Goal: Task Accomplishment & Management: Manage account settings

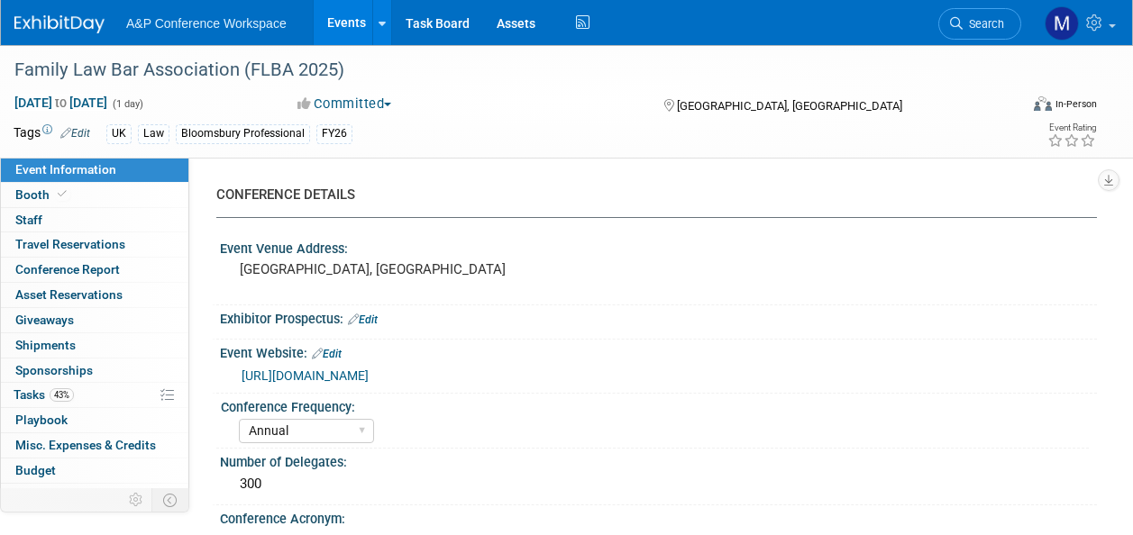
select select "Annual"
select select "Level 2"
select select "In-Person Booth"
select select "Law"
select select "Bloomsbury Professional"
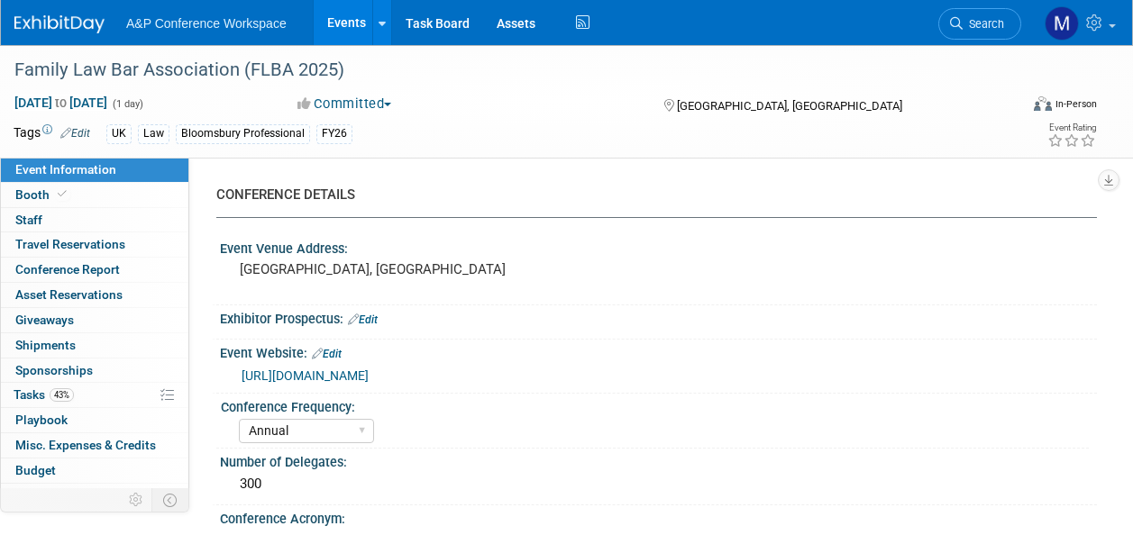
select select "[PERSON_NAME]"
select select "Networking/Commissioning"
drag, startPoint x: 0, startPoint y: 0, endPoint x: 979, endPoint y: 25, distance: 979.3
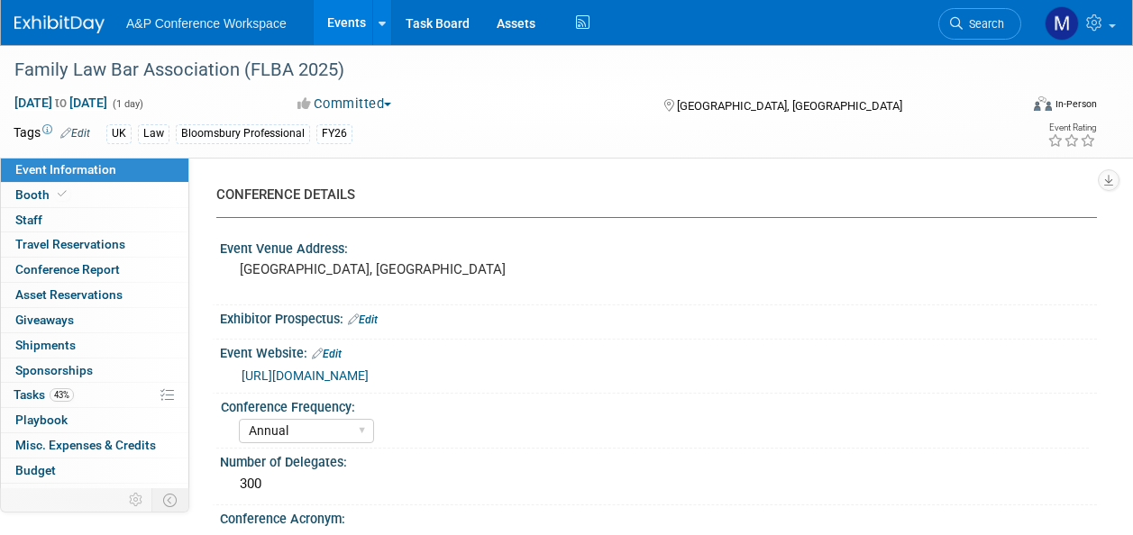
click at [980, 23] on span "Search" at bounding box center [983, 24] width 41 height 14
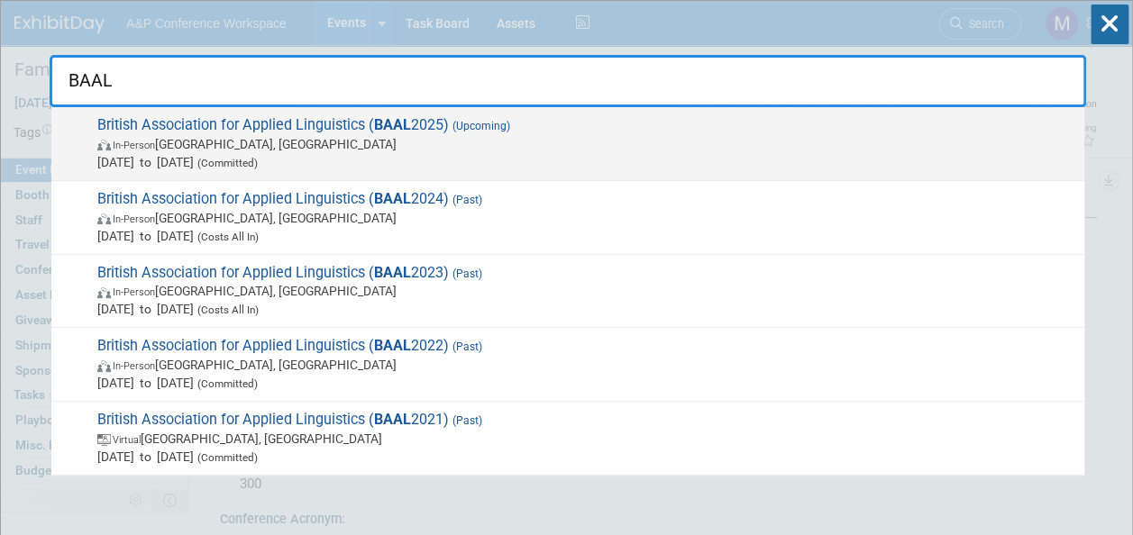
type input "BAAL"
click at [445, 117] on span "British Association for Applied Linguistics ( BAAL 2025) (Upcoming) In-Person G…" at bounding box center [583, 143] width 983 height 55
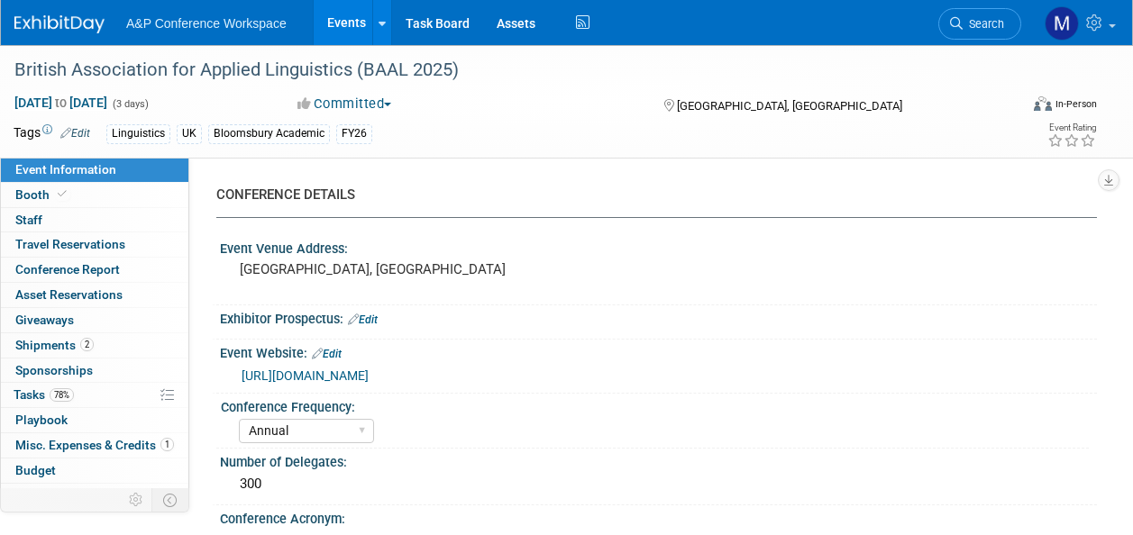
select select "Annual"
select select "Level 2"
select select "In-Person Booth"
select select "Linguistics"
select select "Bloomsbury Academic"
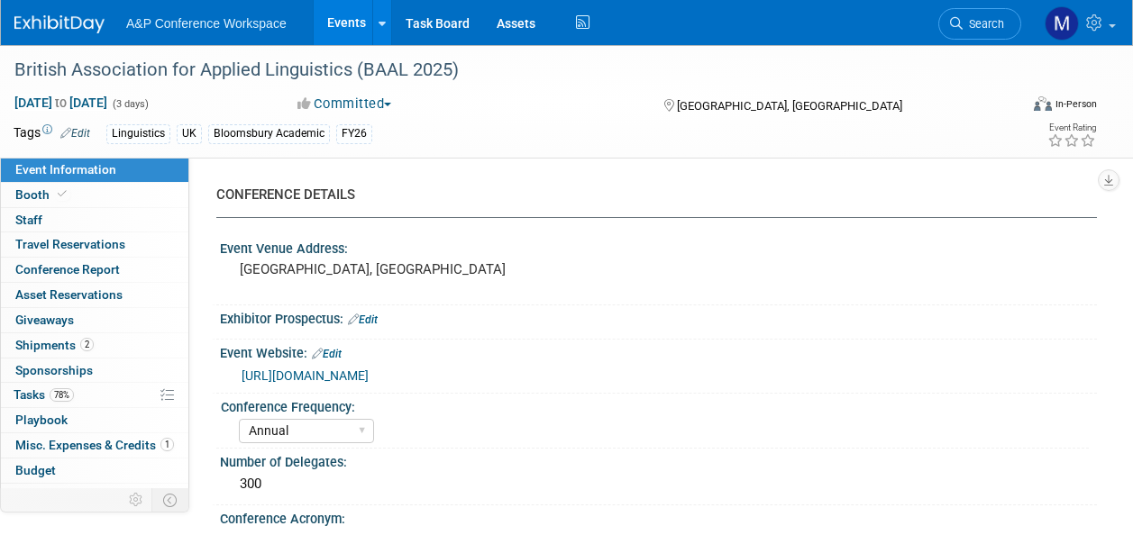
select select "[PERSON_NAME]"
select select "Networking/Commissioning"
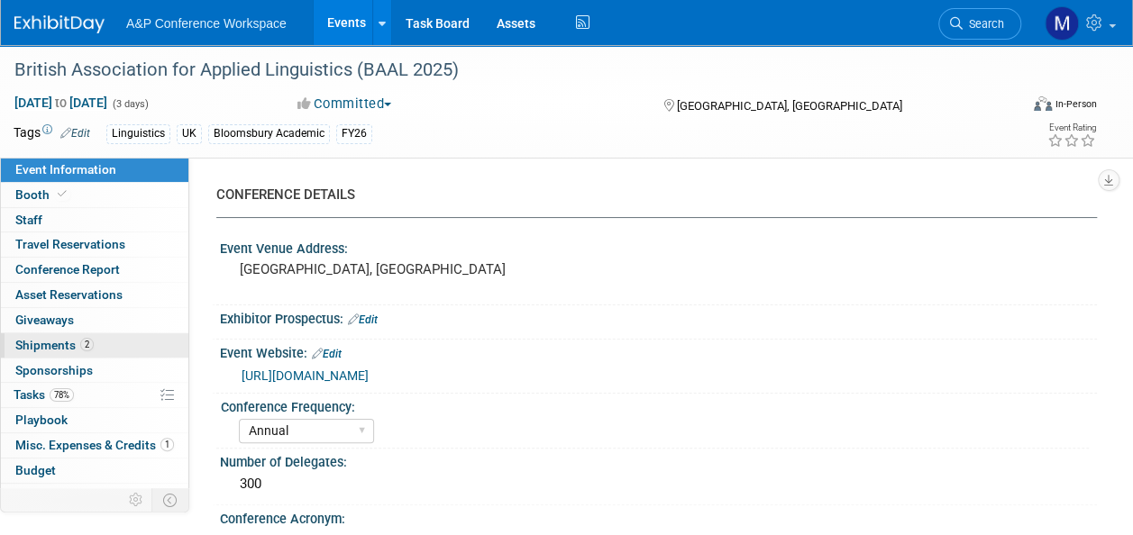
click at [94, 350] on link "2 Shipments 2" at bounding box center [94, 346] width 187 height 24
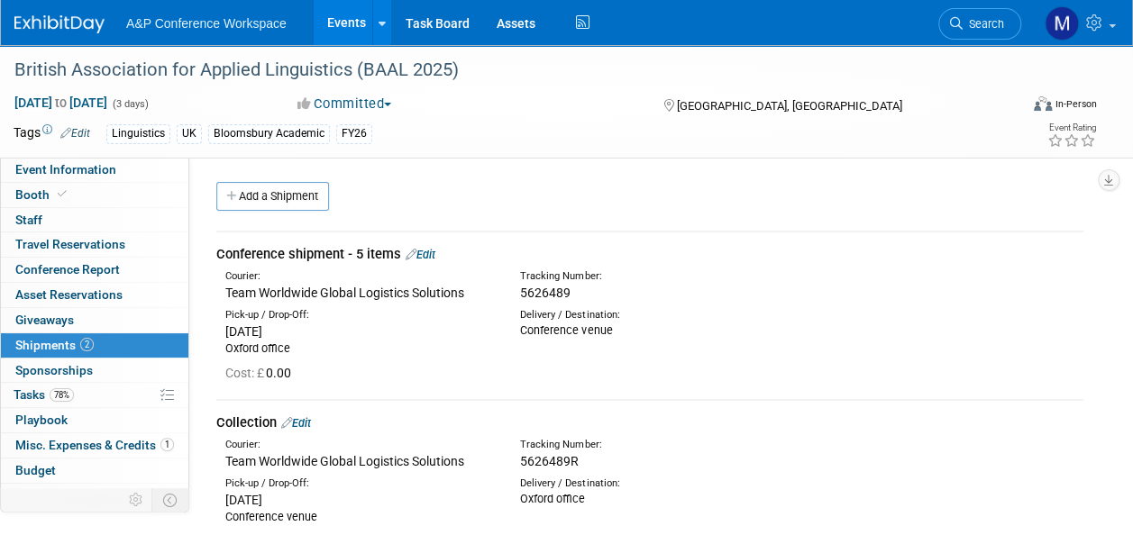
click at [430, 254] on link "Edit" at bounding box center [421, 255] width 30 height 14
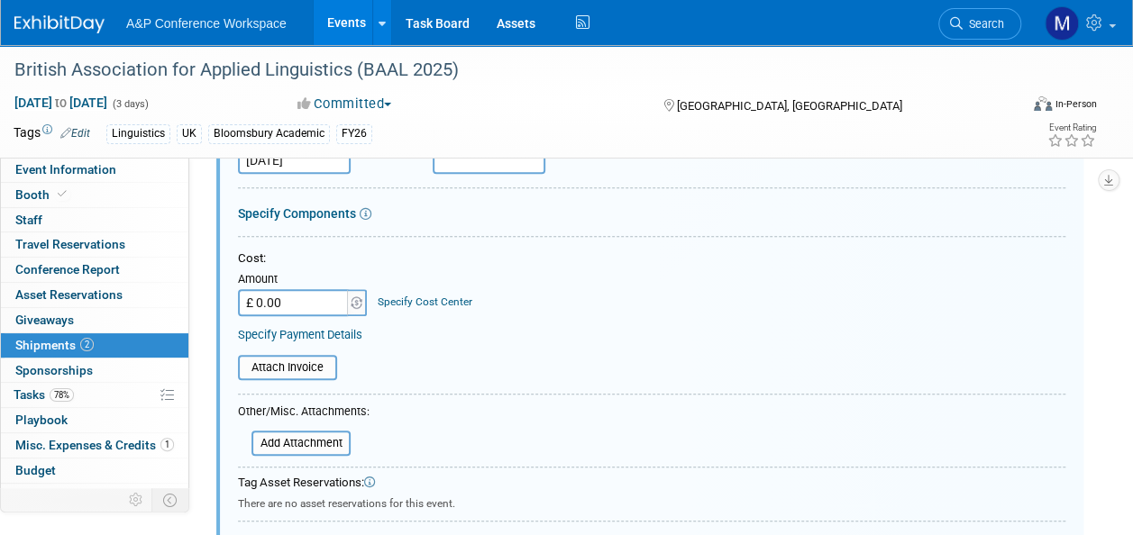
scroll to position [387, 0]
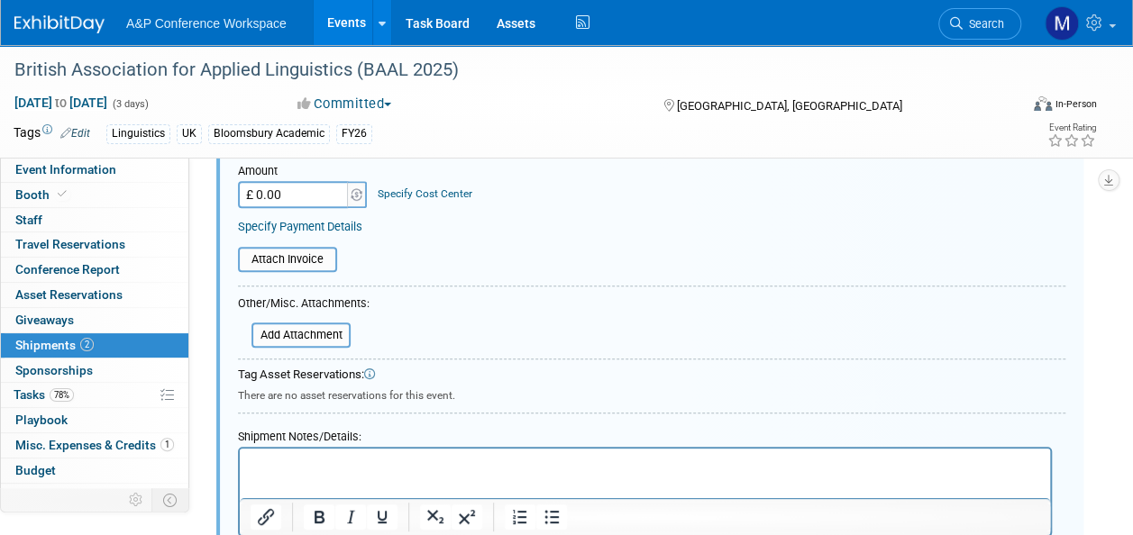
click at [301, 471] on p "Rich Text Area. Press ALT-0 for help." at bounding box center [646, 465] width 790 height 18
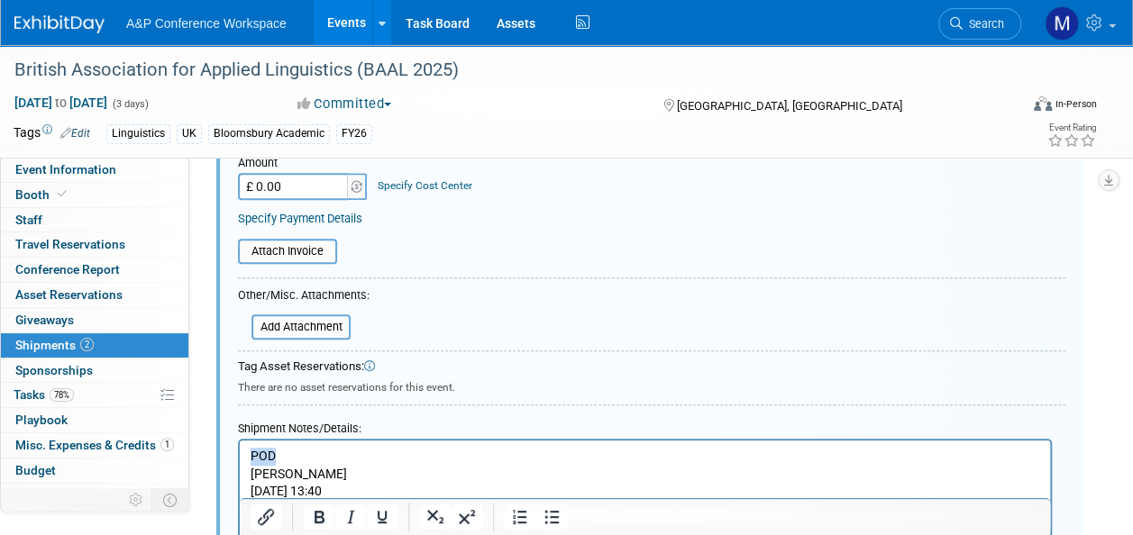
drag, startPoint x: 290, startPoint y: 457, endPoint x: 242, endPoint y: 457, distance: 48.7
click at [242, 457] on html "POD Piotr Aug 28, 25 13:40" at bounding box center [645, 471] width 810 height 60
click at [326, 518] on icon "Bold" at bounding box center [319, 518] width 22 height 22
click at [375, 516] on icon "Underline" at bounding box center [382, 518] width 22 height 22
drag, startPoint x: 304, startPoint y: 471, endPoint x: 291, endPoint y: 480, distance: 15.5
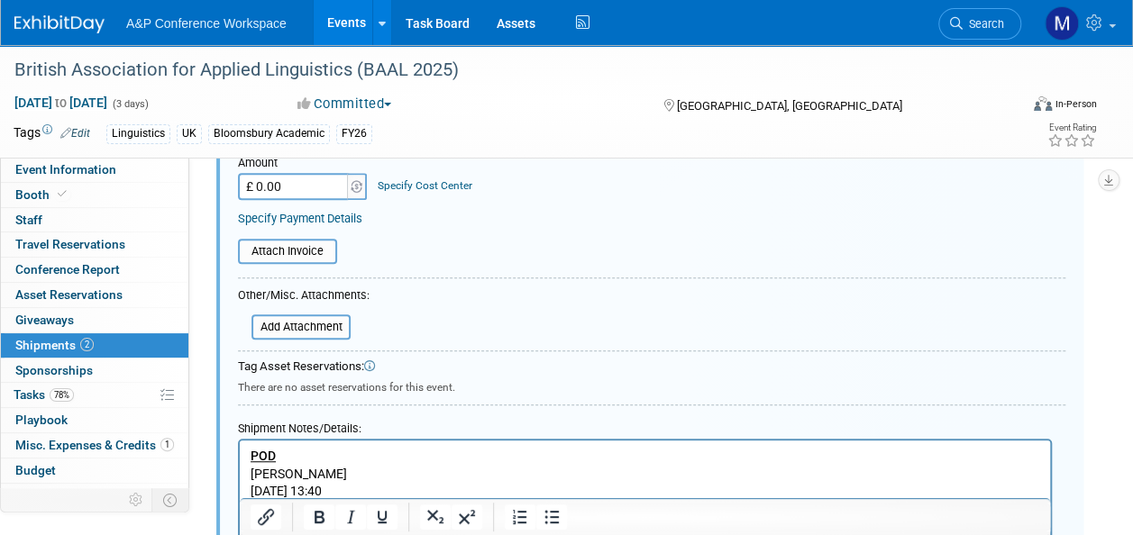
click at [303, 471] on p "Piotr" at bounding box center [646, 475] width 790 height 18
click at [254, 474] on p "Piotr" at bounding box center [646, 475] width 790 height 18
click at [260, 477] on p "sIigned for by Piotr" at bounding box center [646, 475] width 790 height 18
click at [252, 490] on p "Aug 28, 25 13:40" at bounding box center [646, 492] width 790 height 18
click at [393, 473] on p "signed for by Piotr on Aug 28, 25 13:40" at bounding box center [646, 475] width 790 height 18
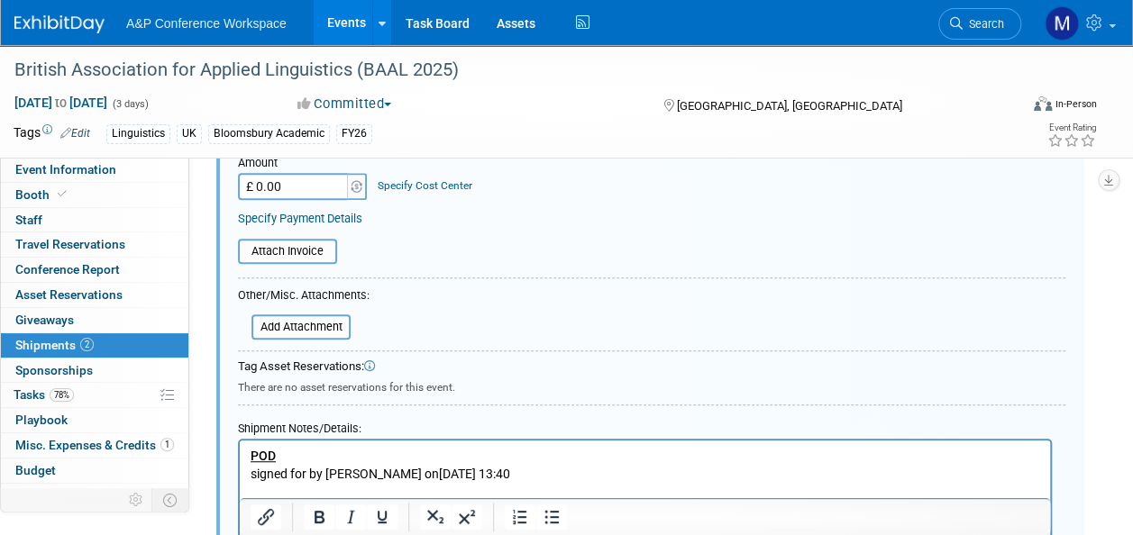
click at [430, 476] on p "signed for by Piotr on August 28, 25 13:40" at bounding box center [646, 475] width 790 height 18
click at [476, 466] on p "signed for by Piotr on August 28th 2025 13:40" at bounding box center [646, 475] width 790 height 18
click at [561, 470] on p "signed for by Piotr on August 28th 2025 @13:40" at bounding box center [646, 475] width 790 height 18
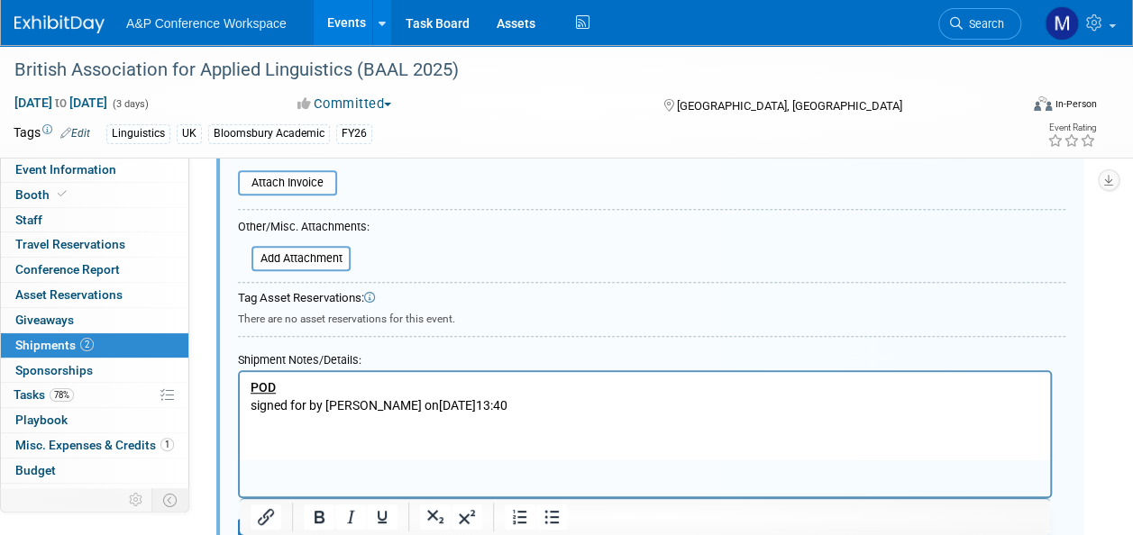
scroll to position [575, 0]
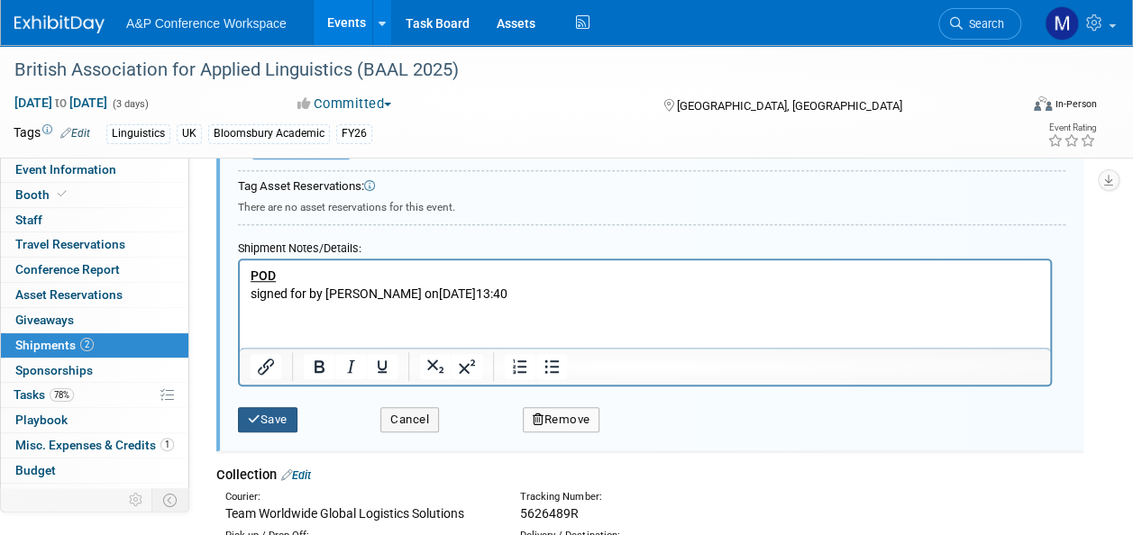
click at [279, 425] on button "Save" at bounding box center [267, 419] width 59 height 25
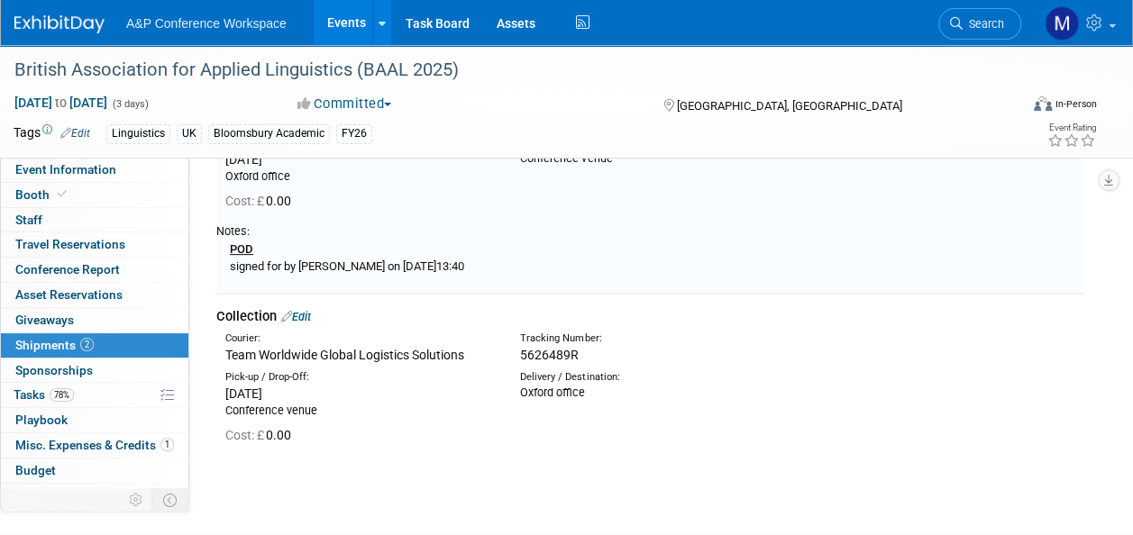
scroll to position [26, 0]
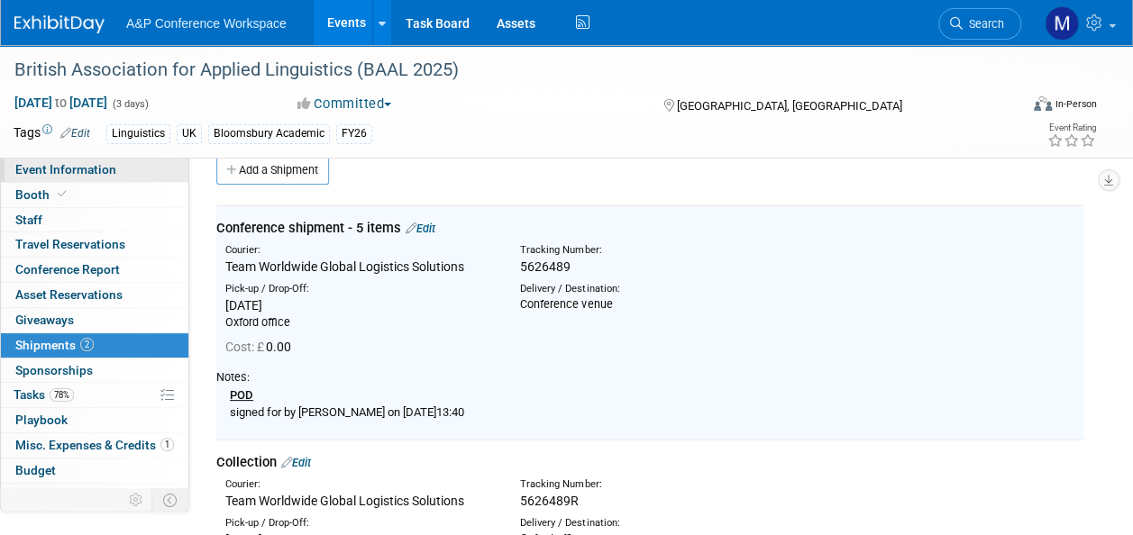
click at [132, 177] on link "Event Information" at bounding box center [94, 170] width 187 height 24
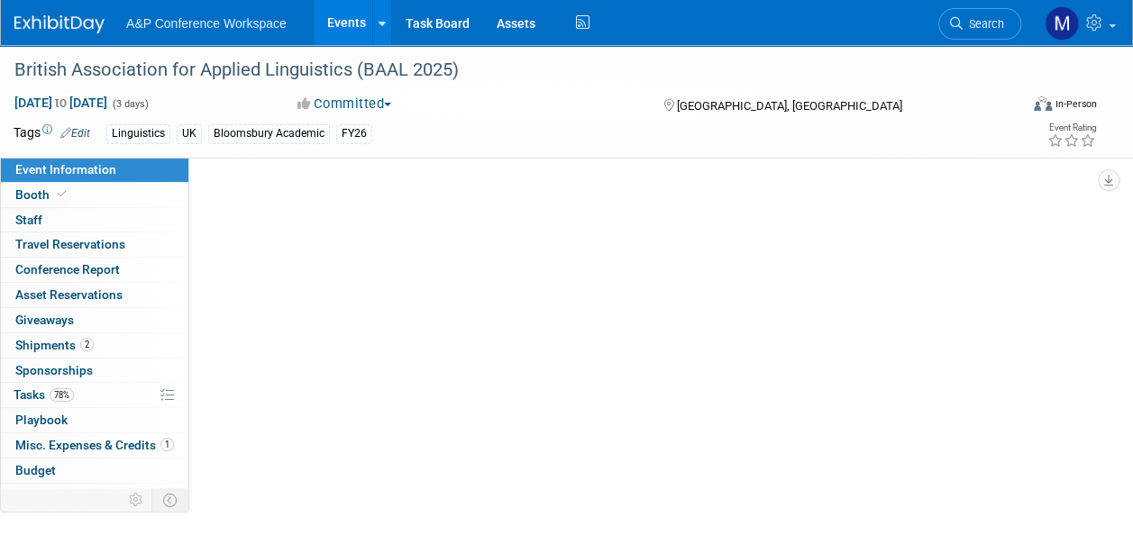
scroll to position [0, 0]
select select "Annual"
select select "Level 2"
select select "In-Person Booth"
select select "Linguistics"
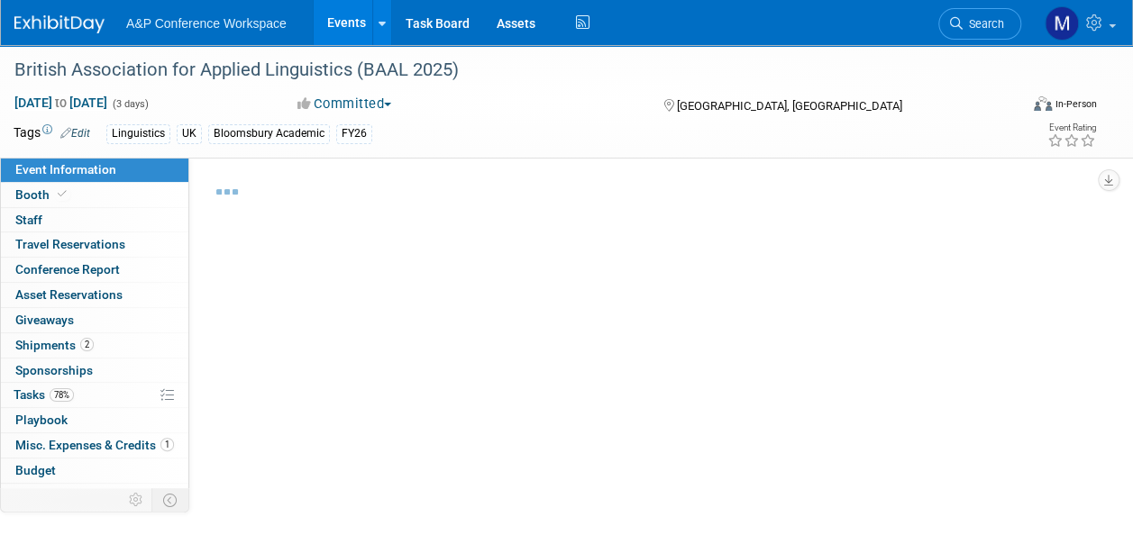
select select "Bloomsbury Academic"
select select "[PERSON_NAME]"
select select "Networking/Commissioning"
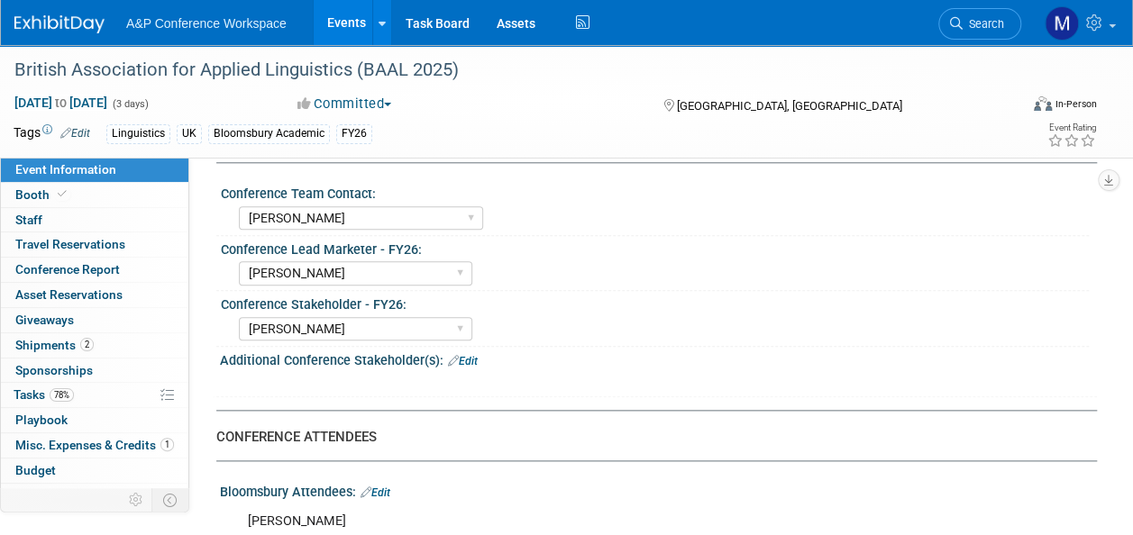
scroll to position [992, 0]
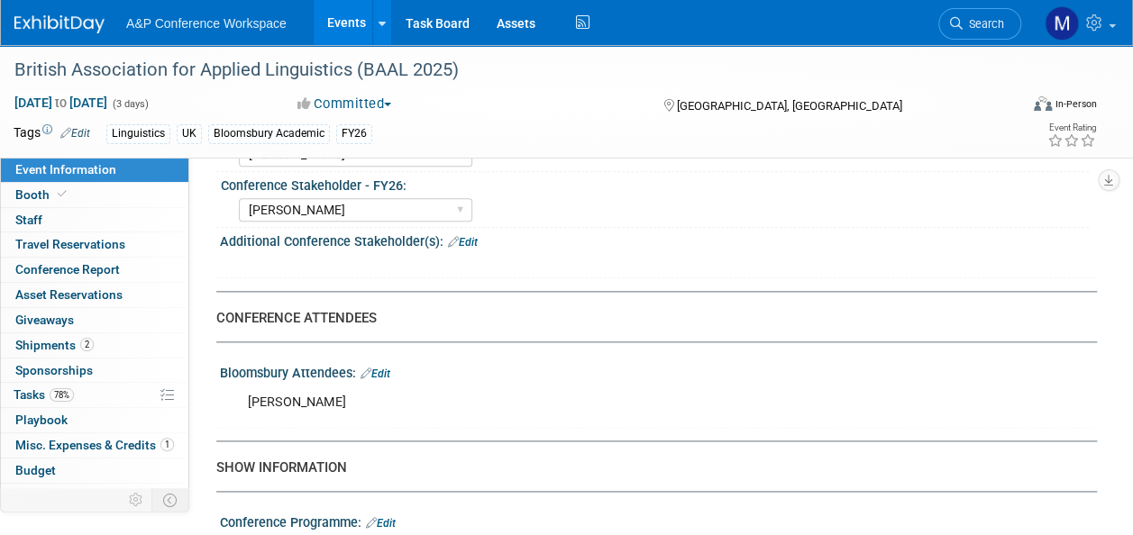
click at [977, 29] on span "Search" at bounding box center [983, 24] width 41 height 14
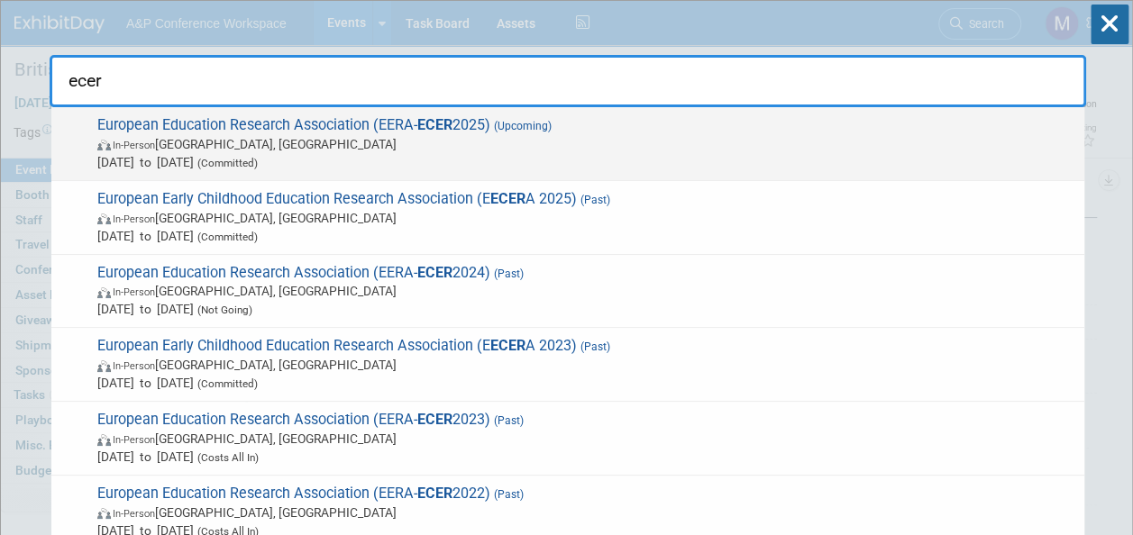
type input "ecer"
click at [444, 129] on strong "ECER" at bounding box center [434, 124] width 35 height 17
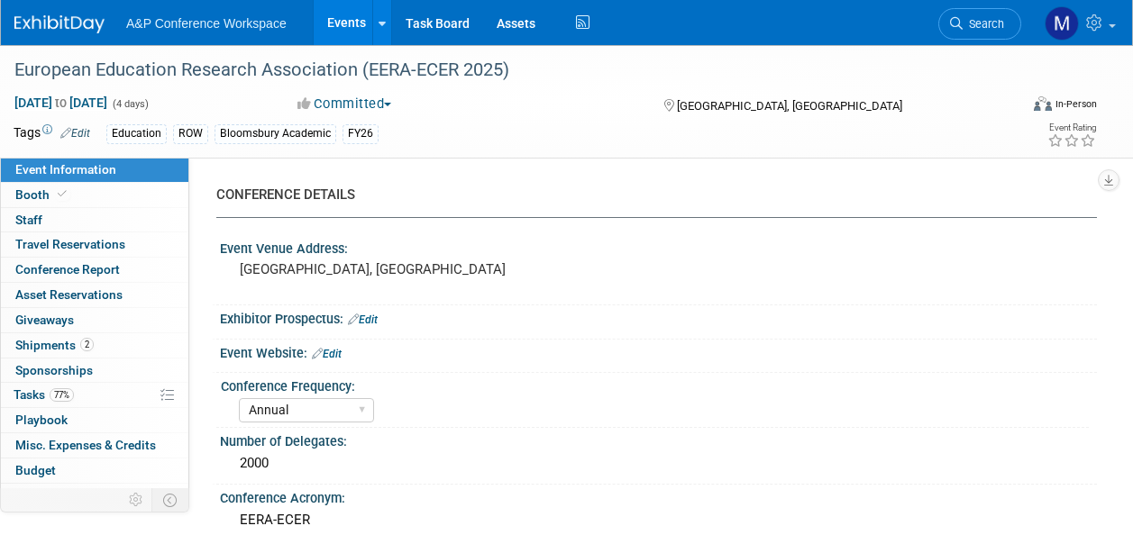
select select "Annual"
select select "Level 2"
select select "In-Person Booth"
select select "Education"
select select "Bloomsbury Academic"
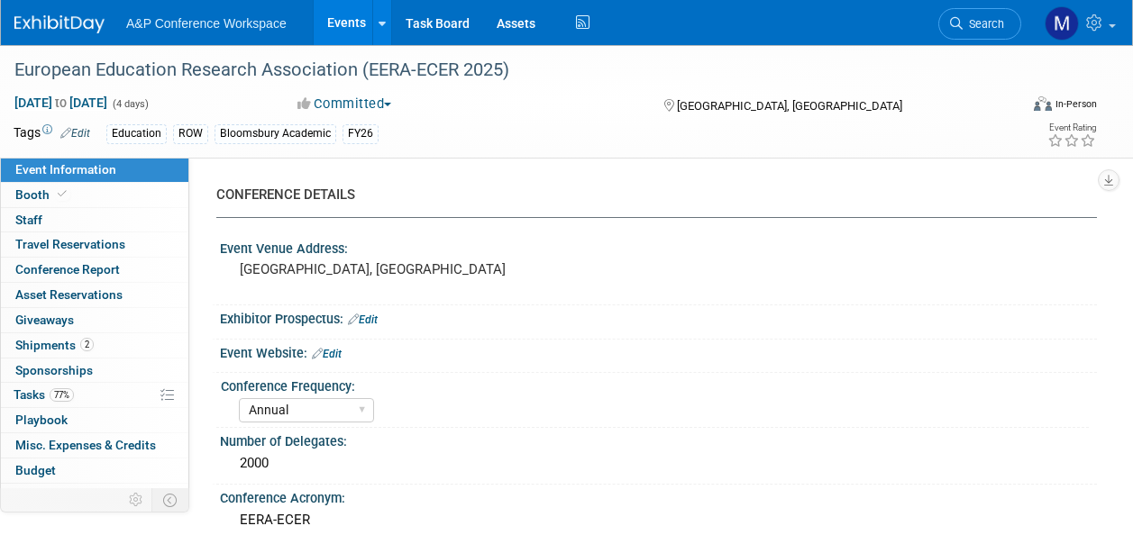
select select "[PERSON_NAME]"
select select "Networking/Commissioning"
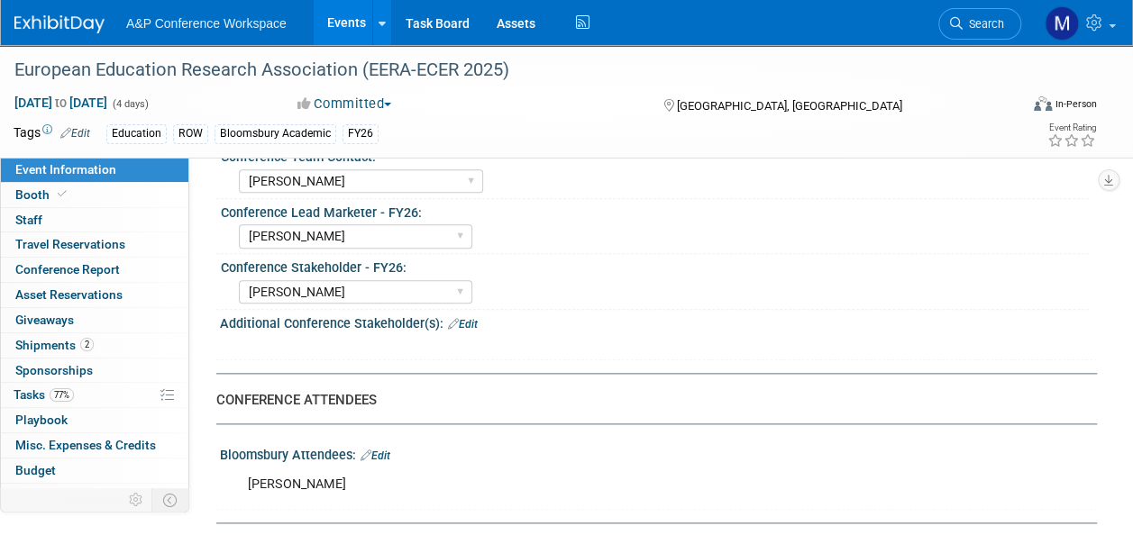
scroll to position [811, 0]
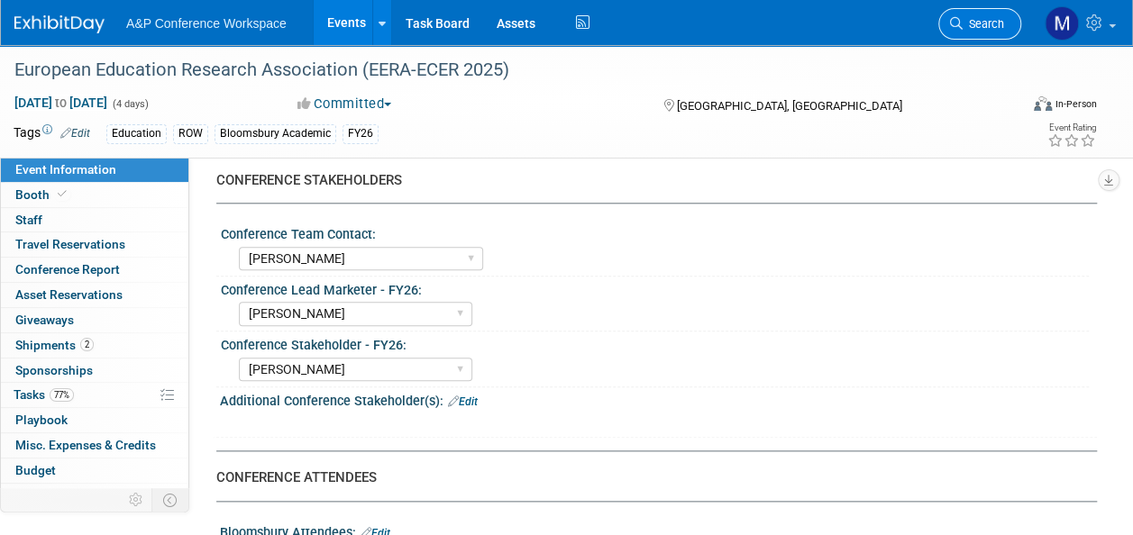
click at [1005, 26] on link "Search" at bounding box center [979, 24] width 83 height 32
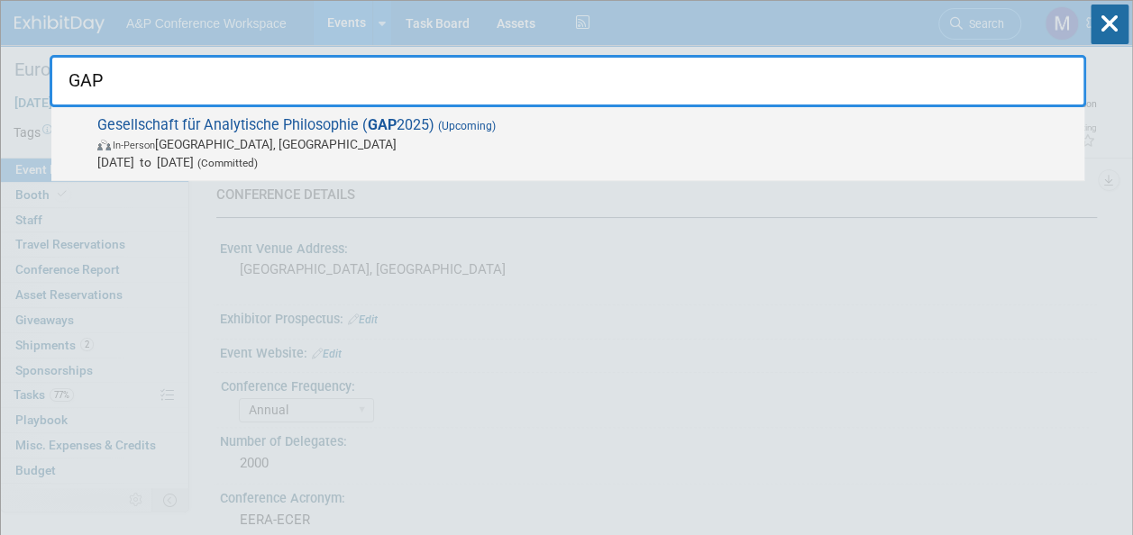
type input "GAP"
click at [373, 126] on strong "GAP" at bounding box center [382, 124] width 29 height 17
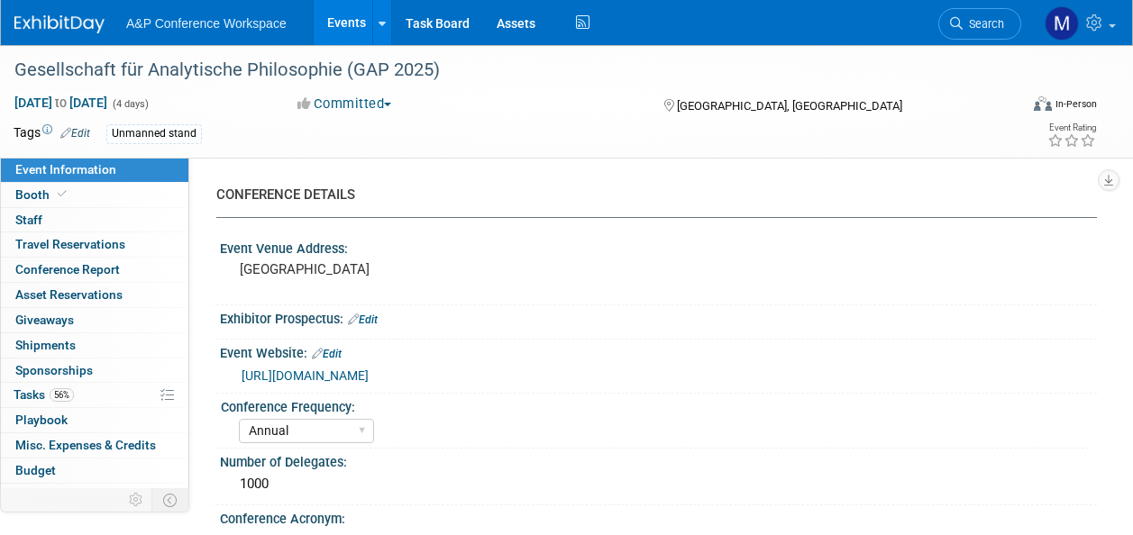
select select "Annual"
select select "Level 3"
select select "Unmanned Display"
select select "Philosophy"
select select "Bloomsbury Academic"
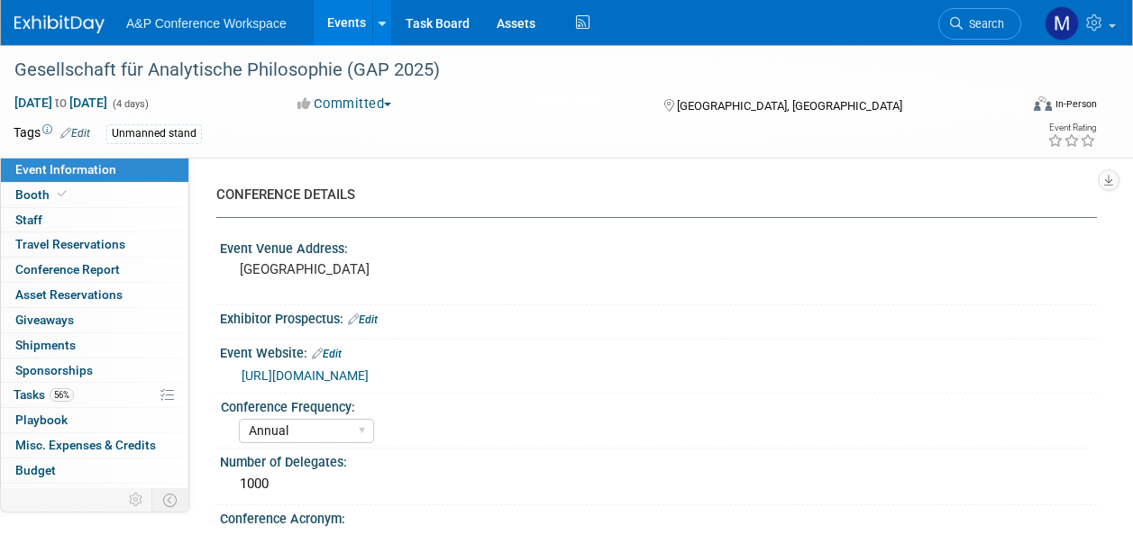
select select "[PERSON_NAME]"
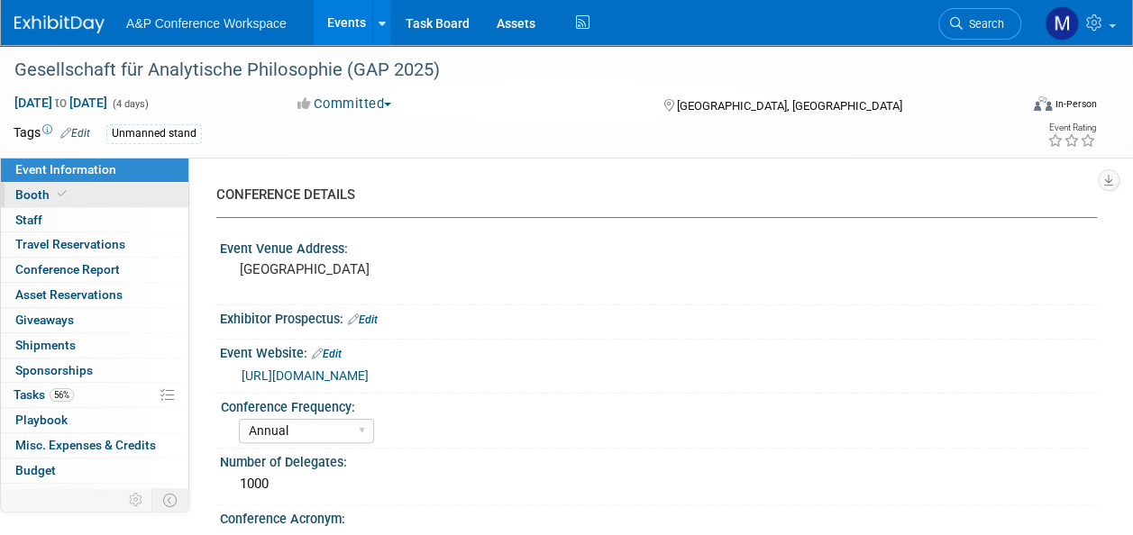
click at [123, 199] on link "Booth" at bounding box center [94, 195] width 187 height 24
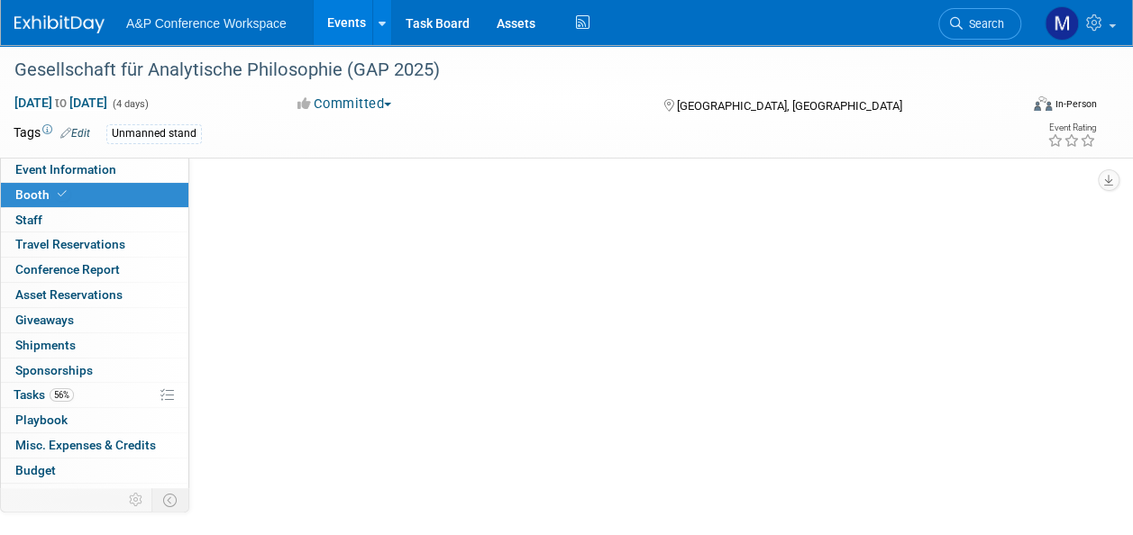
select select "CUAP"
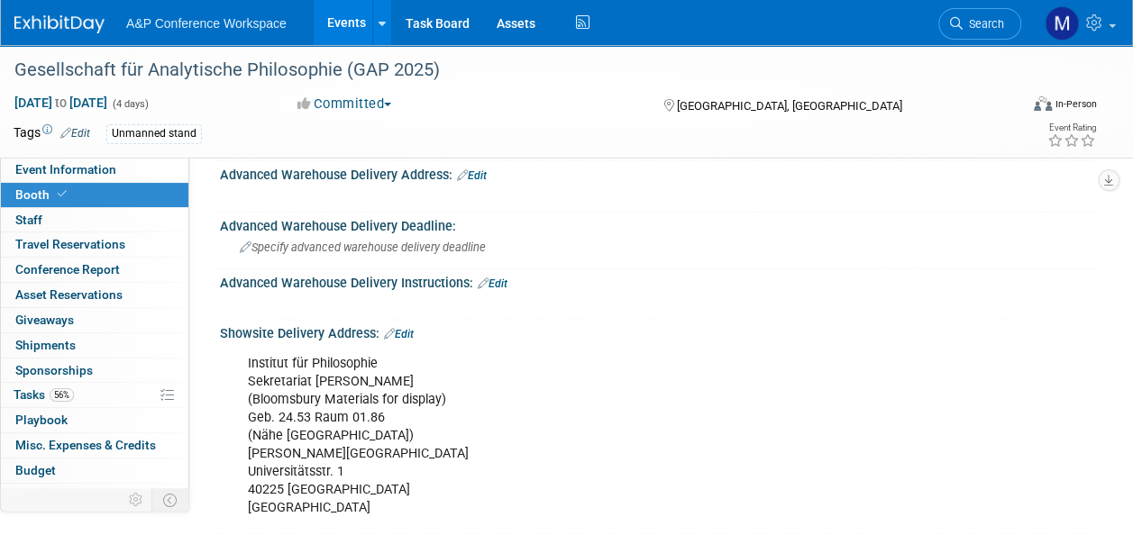
scroll to position [1082, 0]
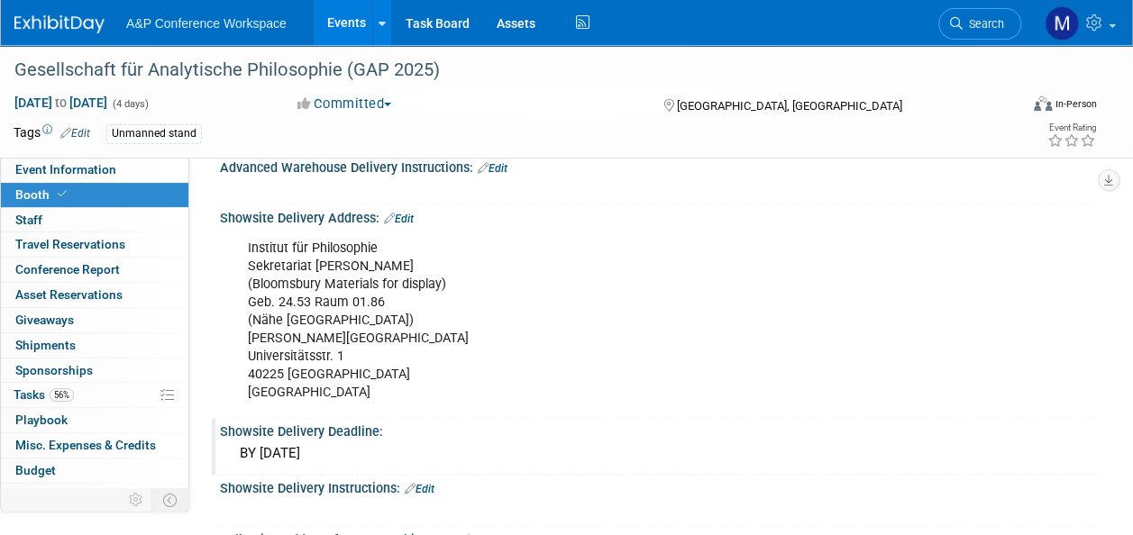
drag, startPoint x: 222, startPoint y: 211, endPoint x: 417, endPoint y: 440, distance: 301.1
drag, startPoint x: 417, startPoint y: 440, endPoint x: 291, endPoint y: 278, distance: 205.6
copy div "Showsite Delivery Address: Edit Institut für Philosophie Sekretariat [PERSON_NA…"
